Goal: Task Accomplishment & Management: Manage account settings

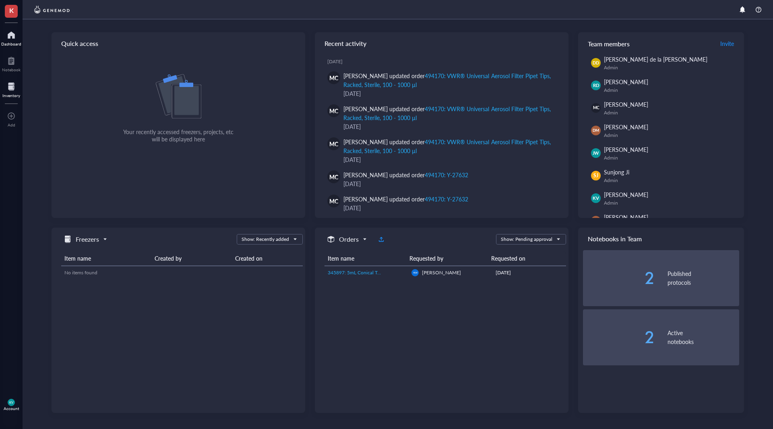
click at [14, 93] on div "Inventory" at bounding box center [11, 95] width 18 height 5
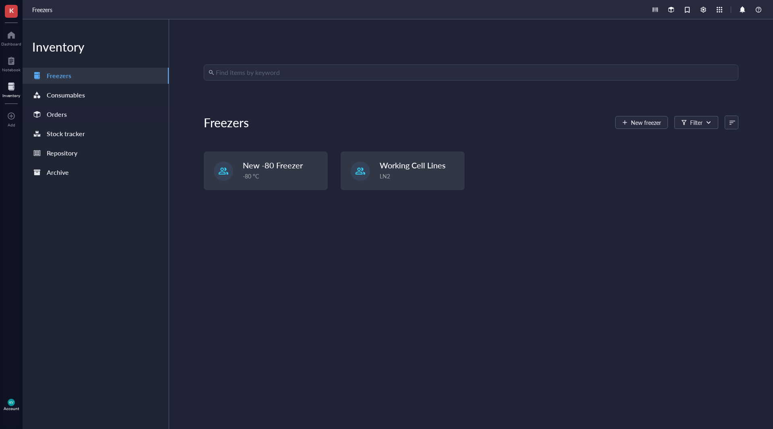
click at [53, 110] on div "Orders" at bounding box center [57, 114] width 20 height 11
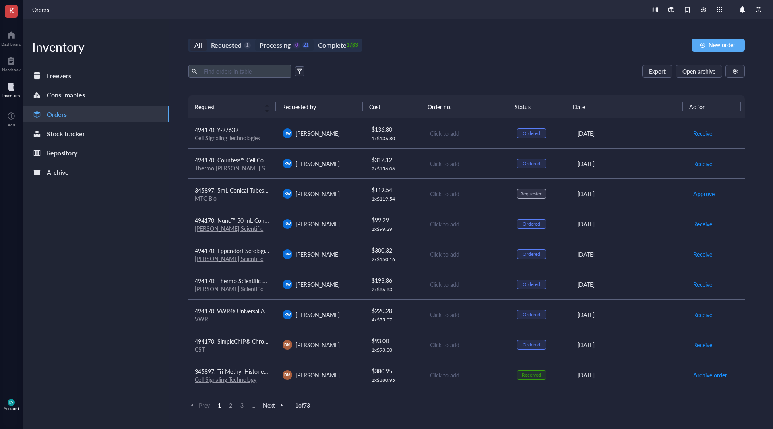
click at [296, 45] on div "0" at bounding box center [296, 45] width 7 height 7
click at [255, 39] on input "Processing 0 21" at bounding box center [255, 39] width 0 height 0
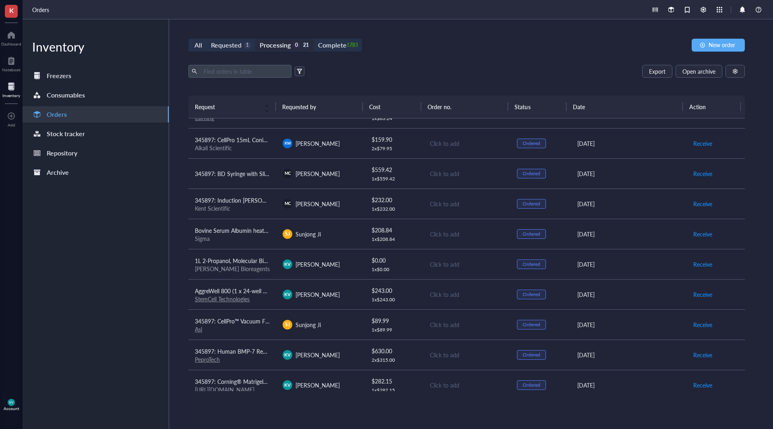
scroll to position [362, 0]
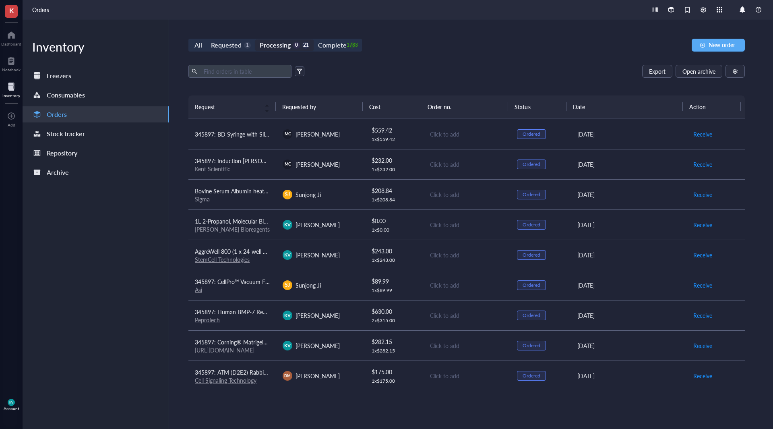
click at [248, 254] on span "AggreWell 800 (1 x 24-well plate)" at bounding box center [236, 251] width 82 height 8
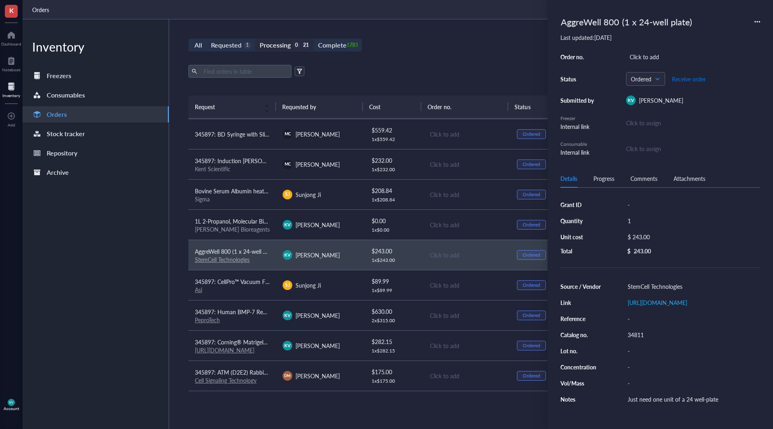
click at [697, 80] on span "Receive order" at bounding box center [689, 79] width 34 height 6
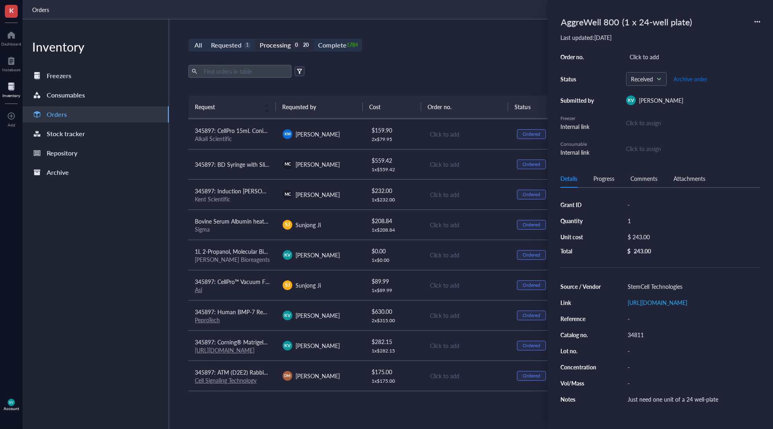
scroll to position [331, 0]
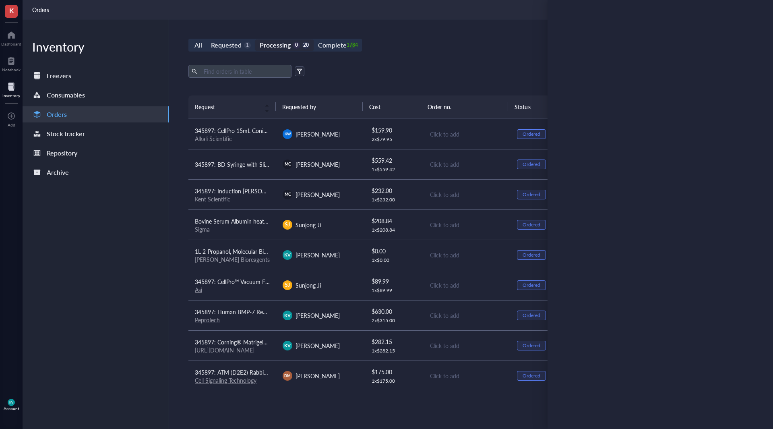
click at [120, 246] on div "Inventory Freezers Consumables Orders Stock tracker Repository Archive" at bounding box center [96, 223] width 147 height 409
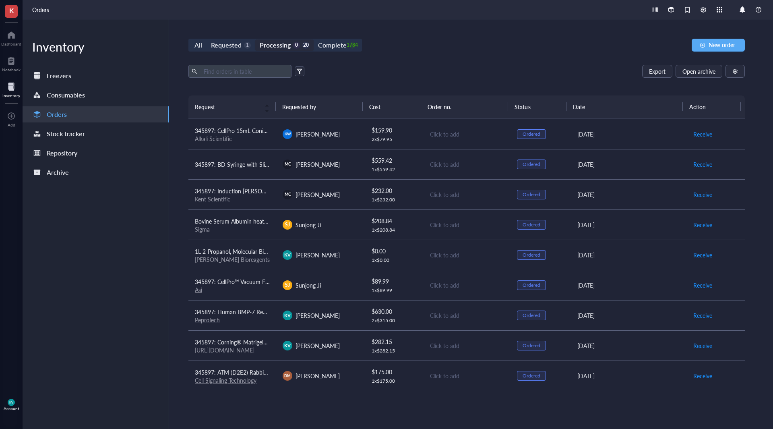
click at [259, 256] on div "[PERSON_NAME] Bioreagents" at bounding box center [232, 259] width 75 height 7
click at [154, 305] on div "Inventory Freezers Consumables Orders Stock tracker Repository Archive" at bounding box center [96, 223] width 147 height 409
click at [258, 258] on div "[PERSON_NAME] Bioreagents" at bounding box center [232, 259] width 75 height 7
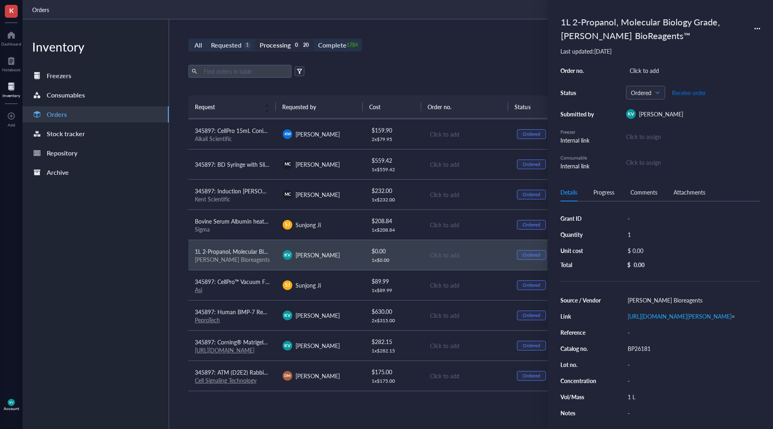
click at [679, 92] on span "Receive order" at bounding box center [689, 92] width 34 height 6
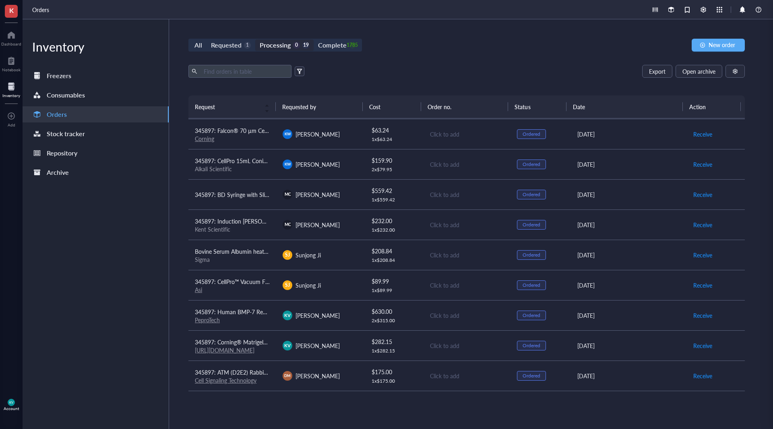
click at [138, 262] on div "Inventory Freezers Consumables Orders Stock tracker Repository Archive" at bounding box center [96, 223] width 147 height 409
drag, startPoint x: 260, startPoint y: 312, endPoint x: 368, endPoint y: 320, distance: 108.2
click at [261, 312] on span "345897: Human BMP-7 Recombinant Protein 10 ug" at bounding box center [260, 312] width 130 height 8
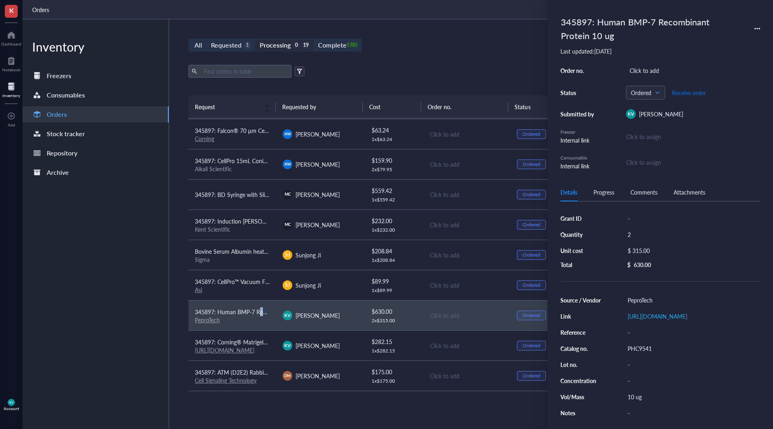
drag, startPoint x: 688, startPoint y: 93, endPoint x: 690, endPoint y: 99, distance: 5.8
click at [689, 93] on span "Receive order" at bounding box center [689, 92] width 34 height 6
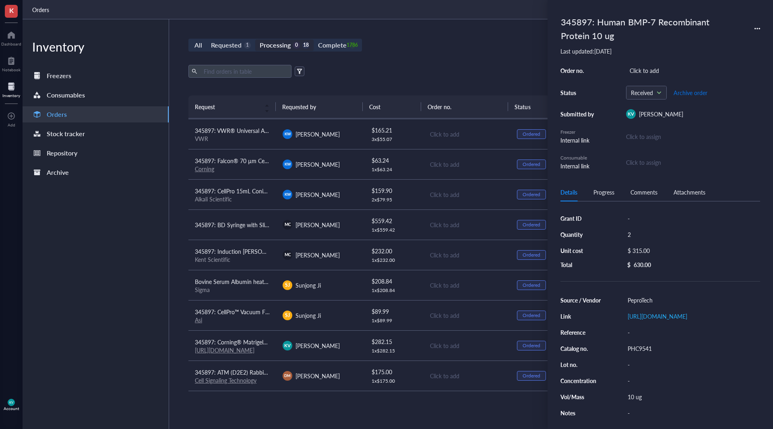
scroll to position [271, 0]
click at [271, 344] on td "345897: Corning® Matrigel® hESC-Qualified Matrix [URL][DOMAIN_NAME]" at bounding box center [232, 345] width 88 height 30
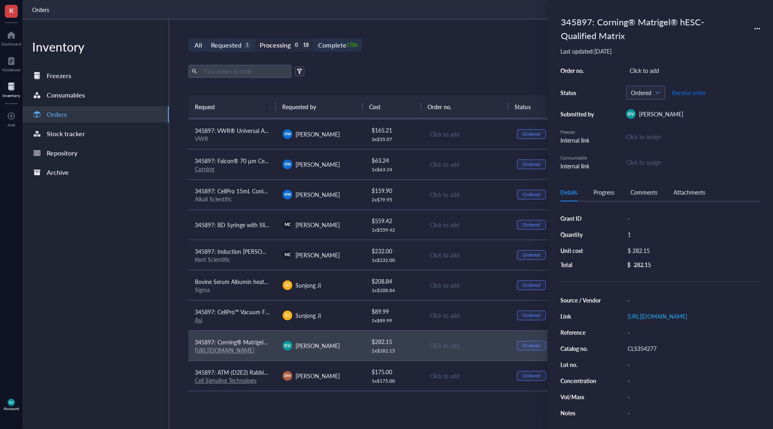
click at [696, 93] on span "Receive order" at bounding box center [689, 92] width 34 height 6
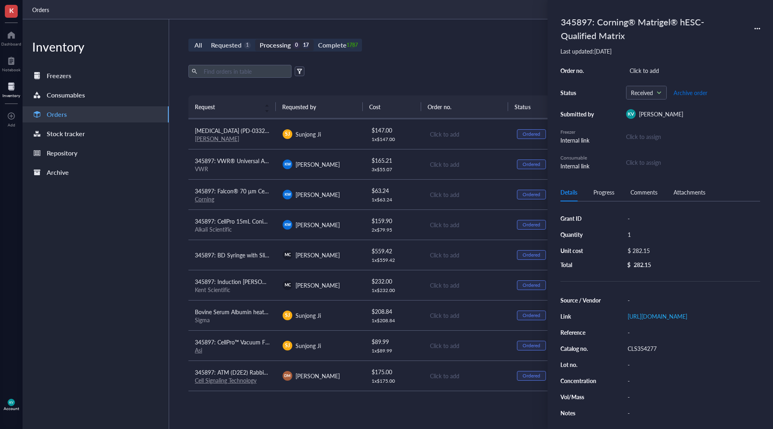
scroll to position [241, 0]
click at [126, 331] on div "Inventory Freezers Consumables Orders Stock tracker Repository Archive" at bounding box center [96, 223] width 147 height 409
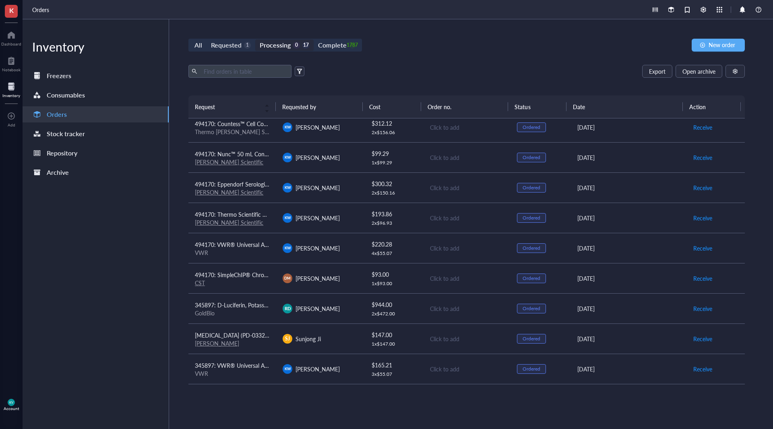
scroll to position [0, 0]
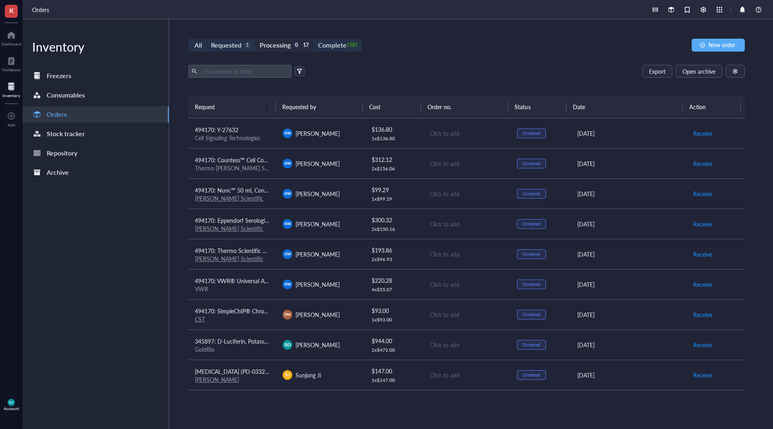
click at [9, 10] on span "K" at bounding box center [11, 10] width 4 height 10
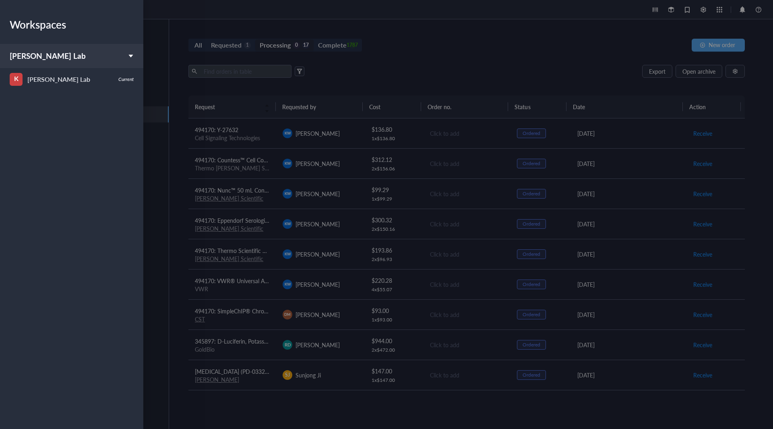
click at [196, 65] on div at bounding box center [386, 214] width 773 height 429
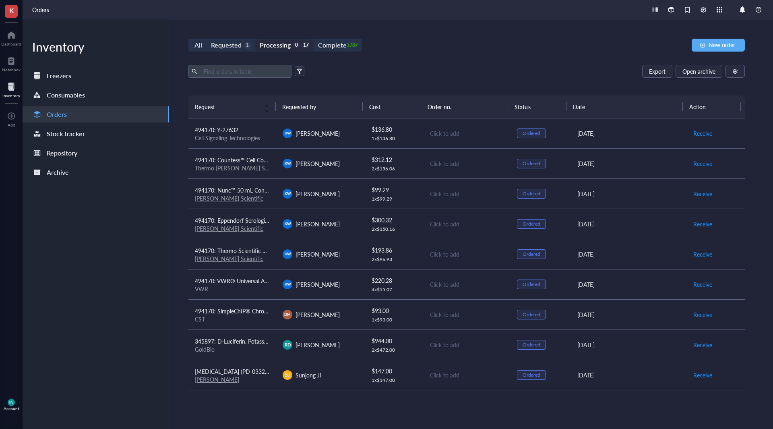
click at [13, 15] on span "K" at bounding box center [11, 10] width 4 height 10
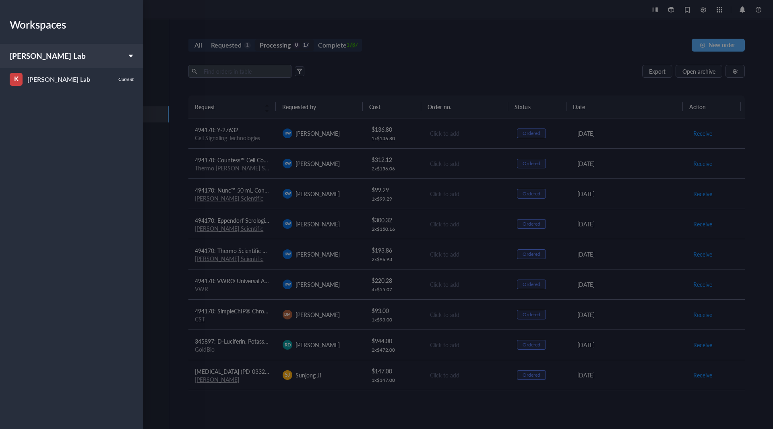
click at [169, 72] on div at bounding box center [386, 214] width 773 height 429
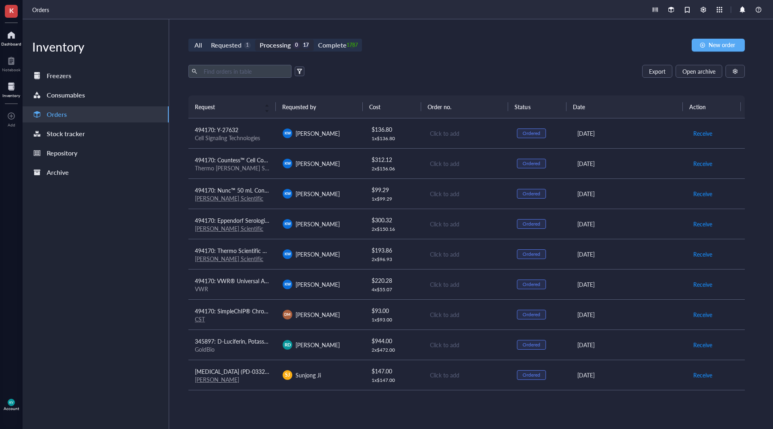
click at [12, 39] on div at bounding box center [11, 35] width 20 height 13
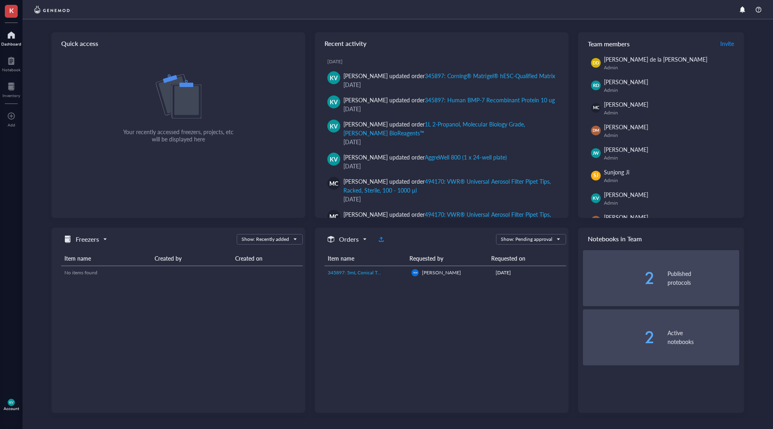
click at [3, 397] on div "KV Account" at bounding box center [11, 404] width 23 height 23
click at [59, 418] on link "Logout" at bounding box center [57, 418] width 53 height 14
